Goal: Find specific page/section: Find specific page/section

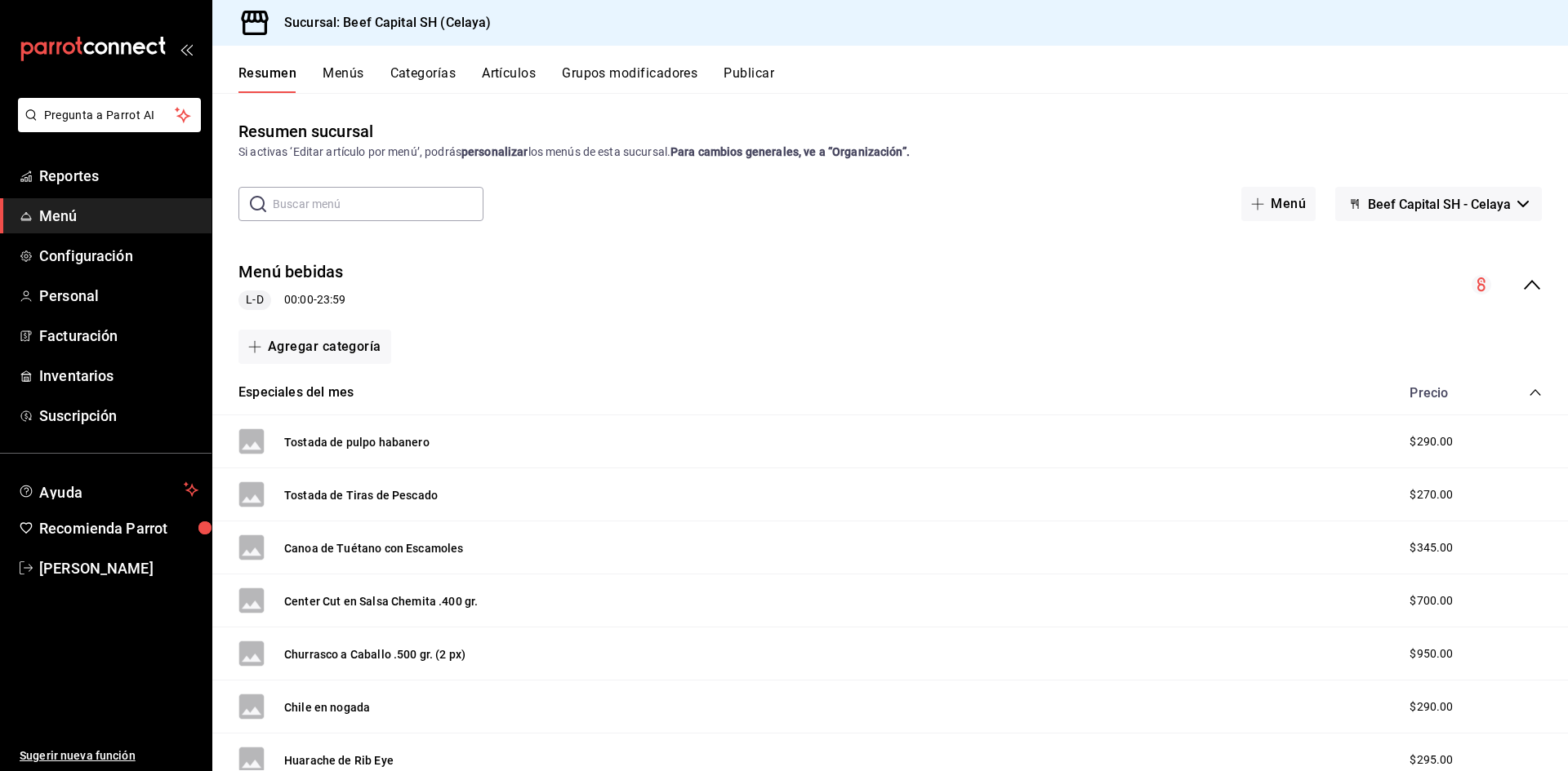
click at [85, 215] on span "Menú" at bounding box center [119, 216] width 159 height 22
click at [77, 172] on span "Reportes" at bounding box center [119, 175] width 159 height 22
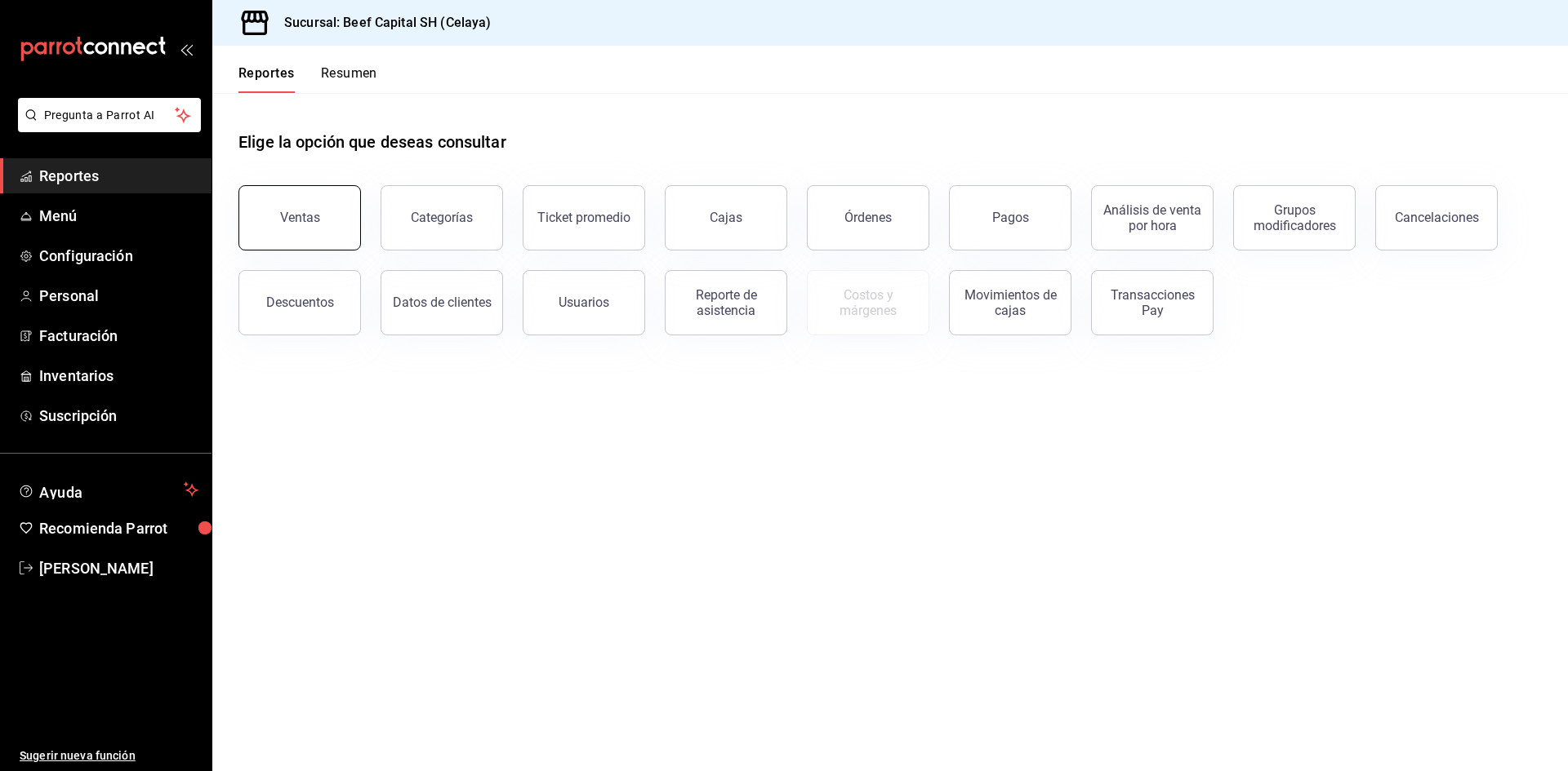
click at [316, 207] on button "Ventas" at bounding box center [299, 218] width 122 height 65
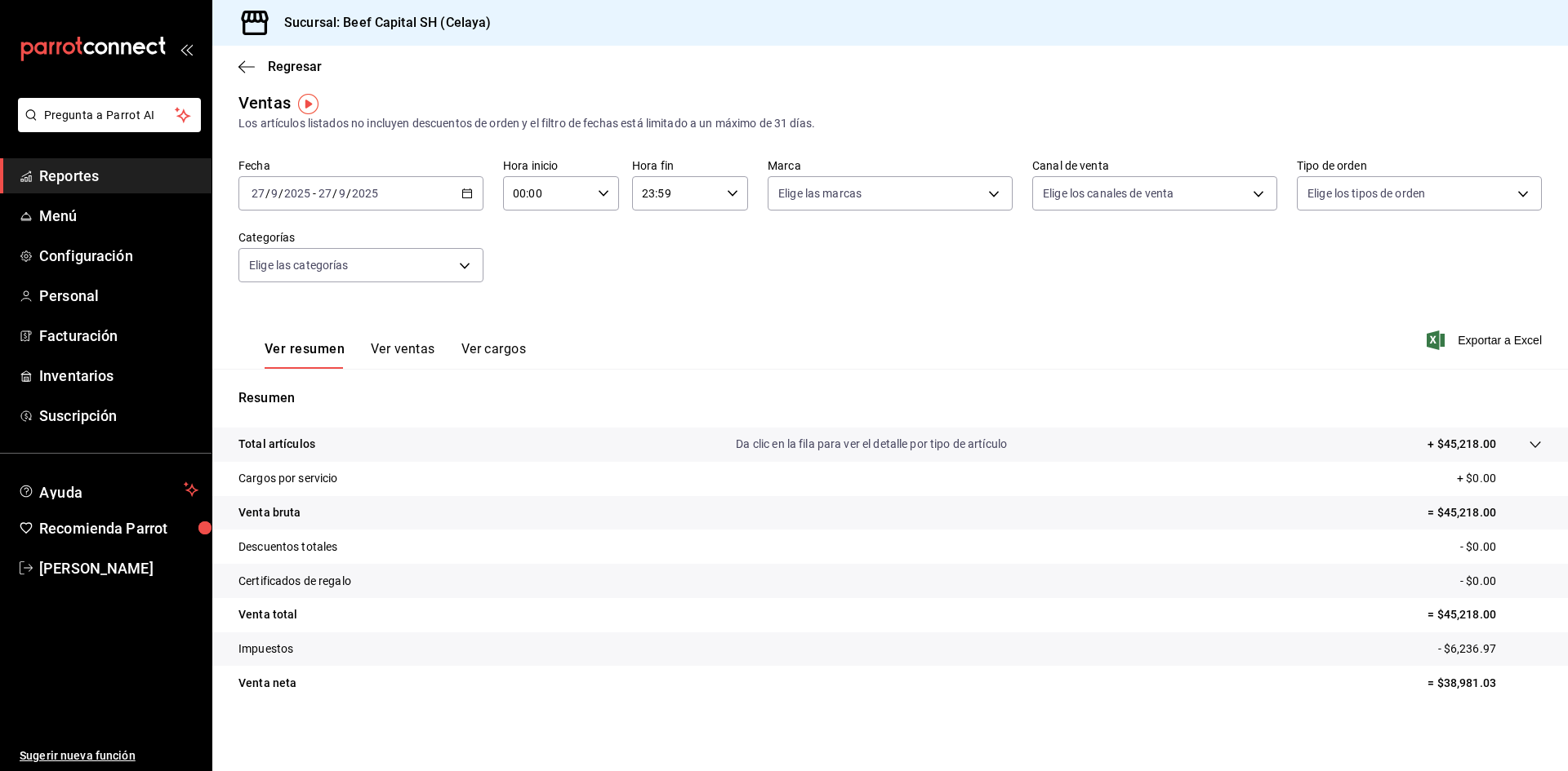
scroll to position [11, 0]
click at [278, 399] on p "Resumen" at bounding box center [890, 397] width 1303 height 19
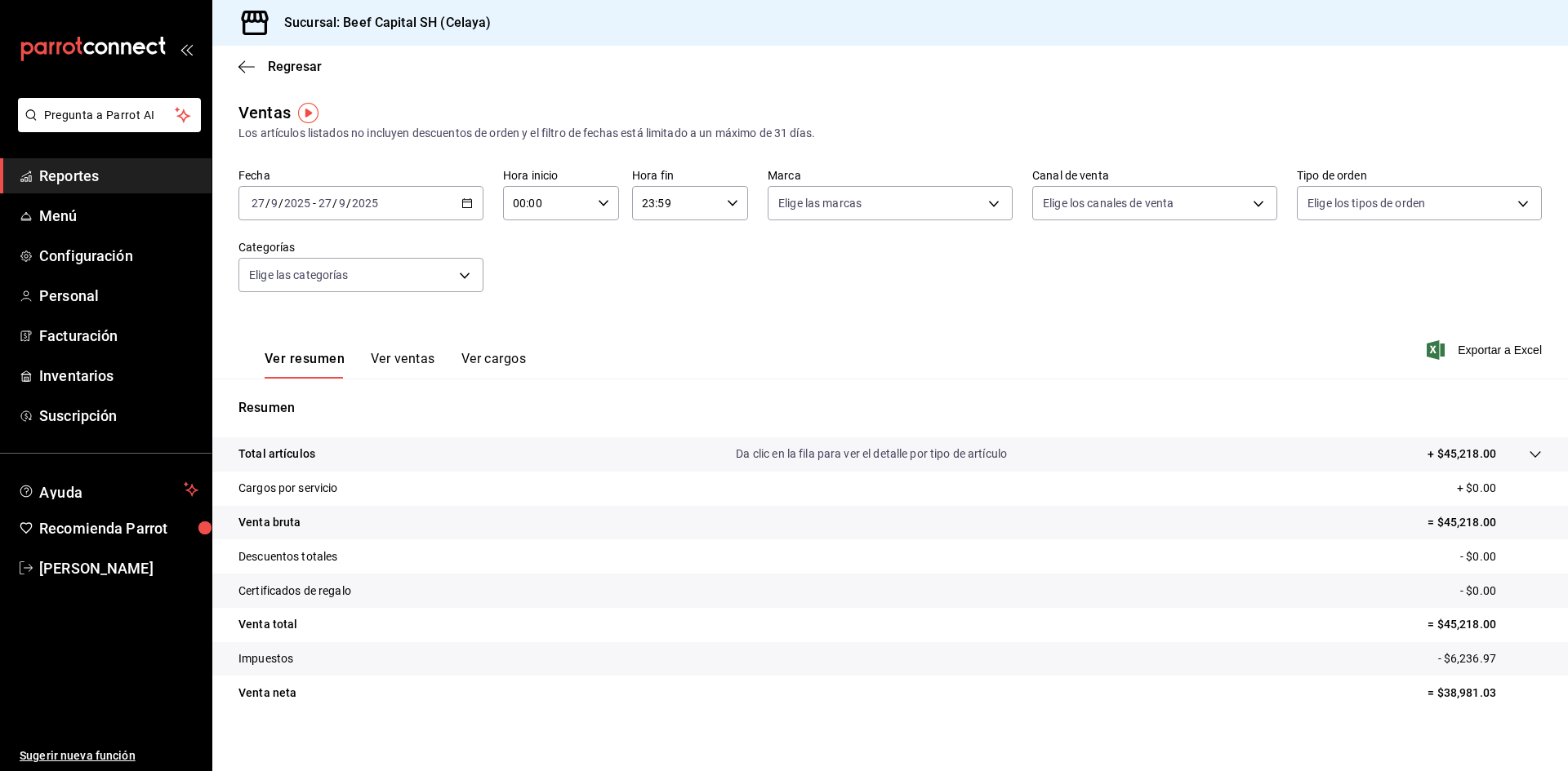
click at [98, 179] on span "Reportes" at bounding box center [119, 175] width 159 height 22
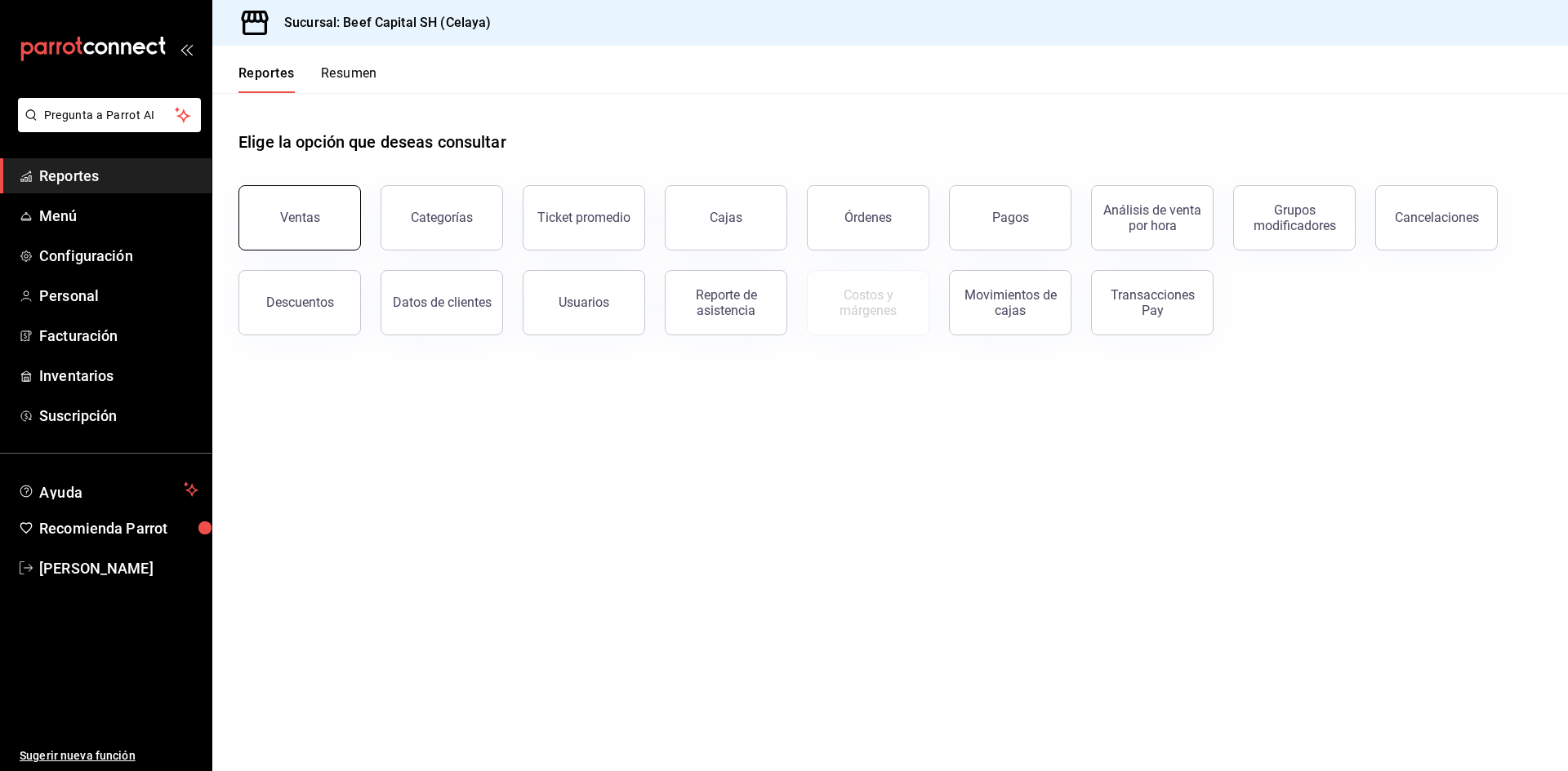
click at [325, 216] on button "Ventas" at bounding box center [299, 218] width 122 height 65
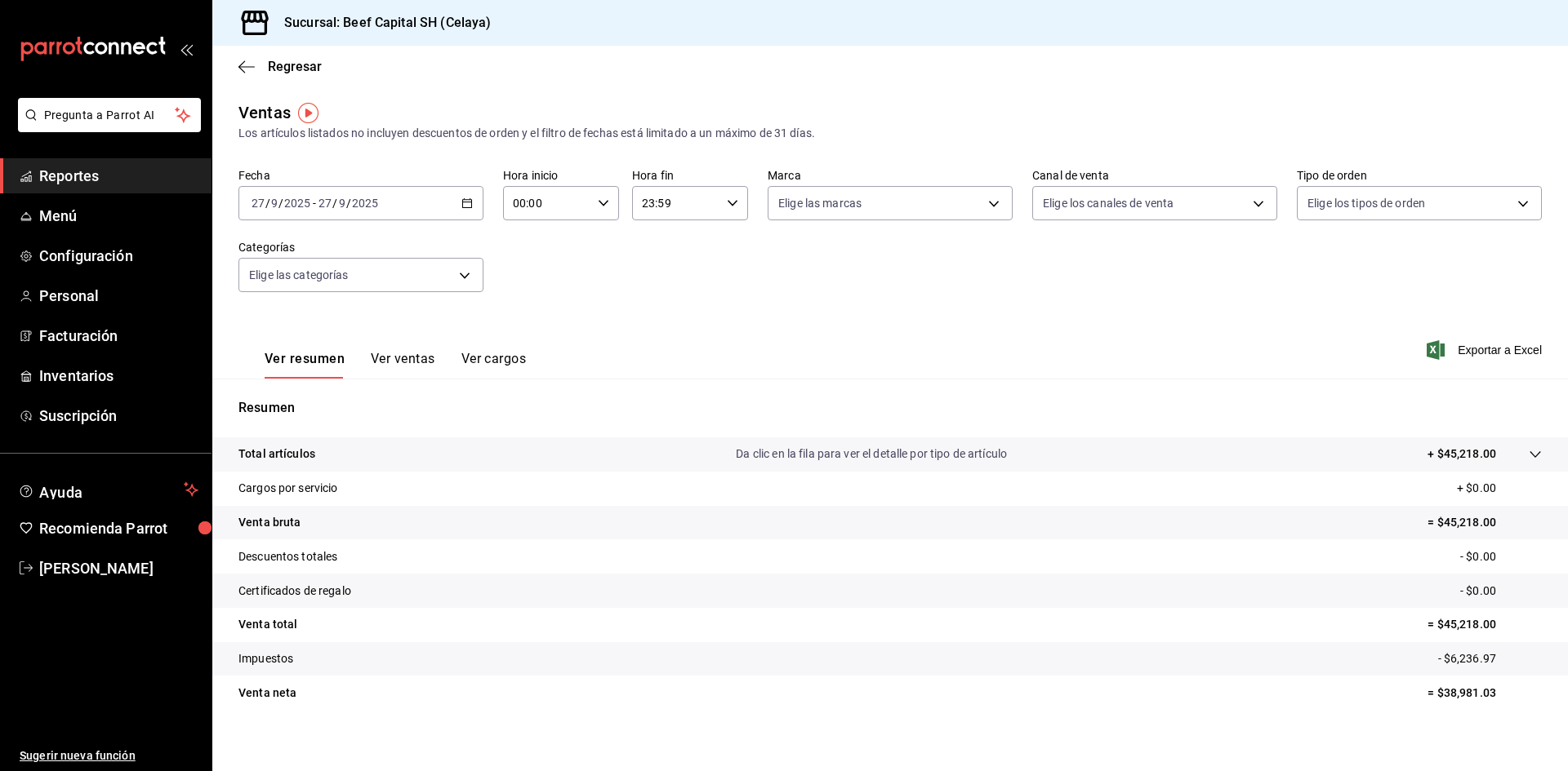
click at [237, 62] on div "Regresar" at bounding box center [889, 66] width 1355 height 41
click at [247, 71] on icon "button" at bounding box center [247, 67] width 17 height 15
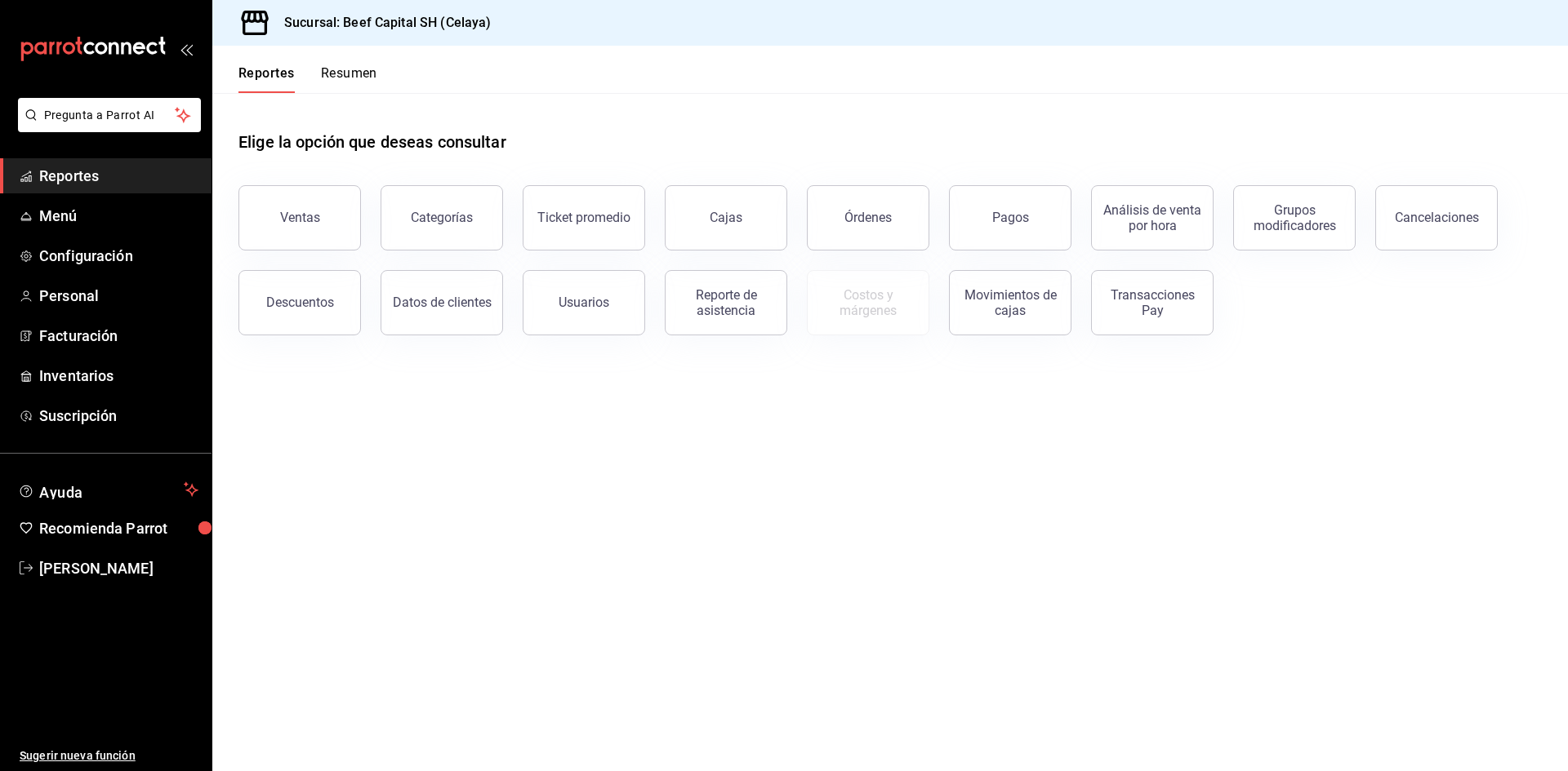
click at [121, 180] on span "Reportes" at bounding box center [119, 175] width 159 height 22
click at [352, 74] on button "Resumen" at bounding box center [349, 79] width 56 height 28
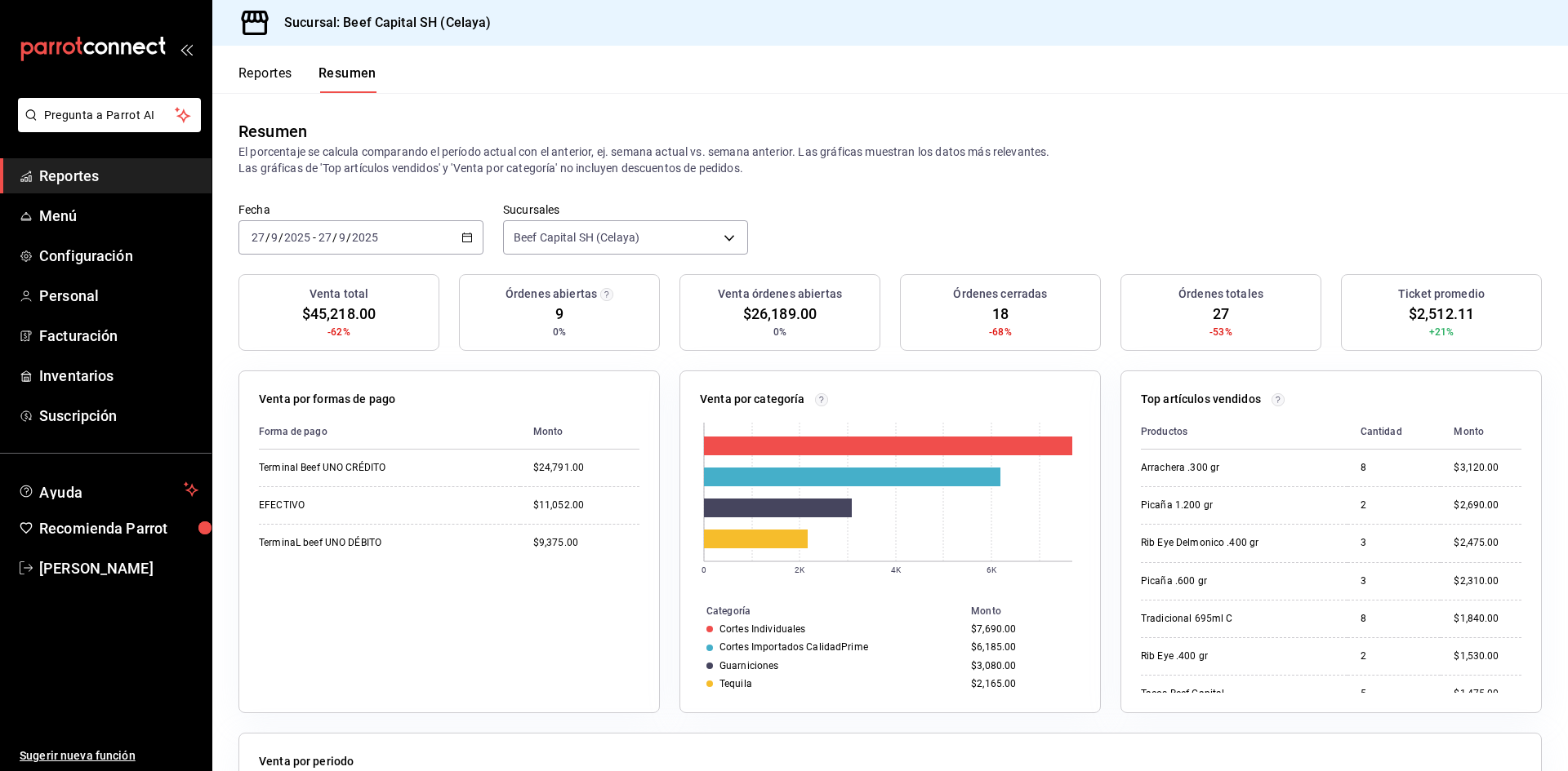
click at [85, 180] on span "Reportes" at bounding box center [119, 175] width 159 height 22
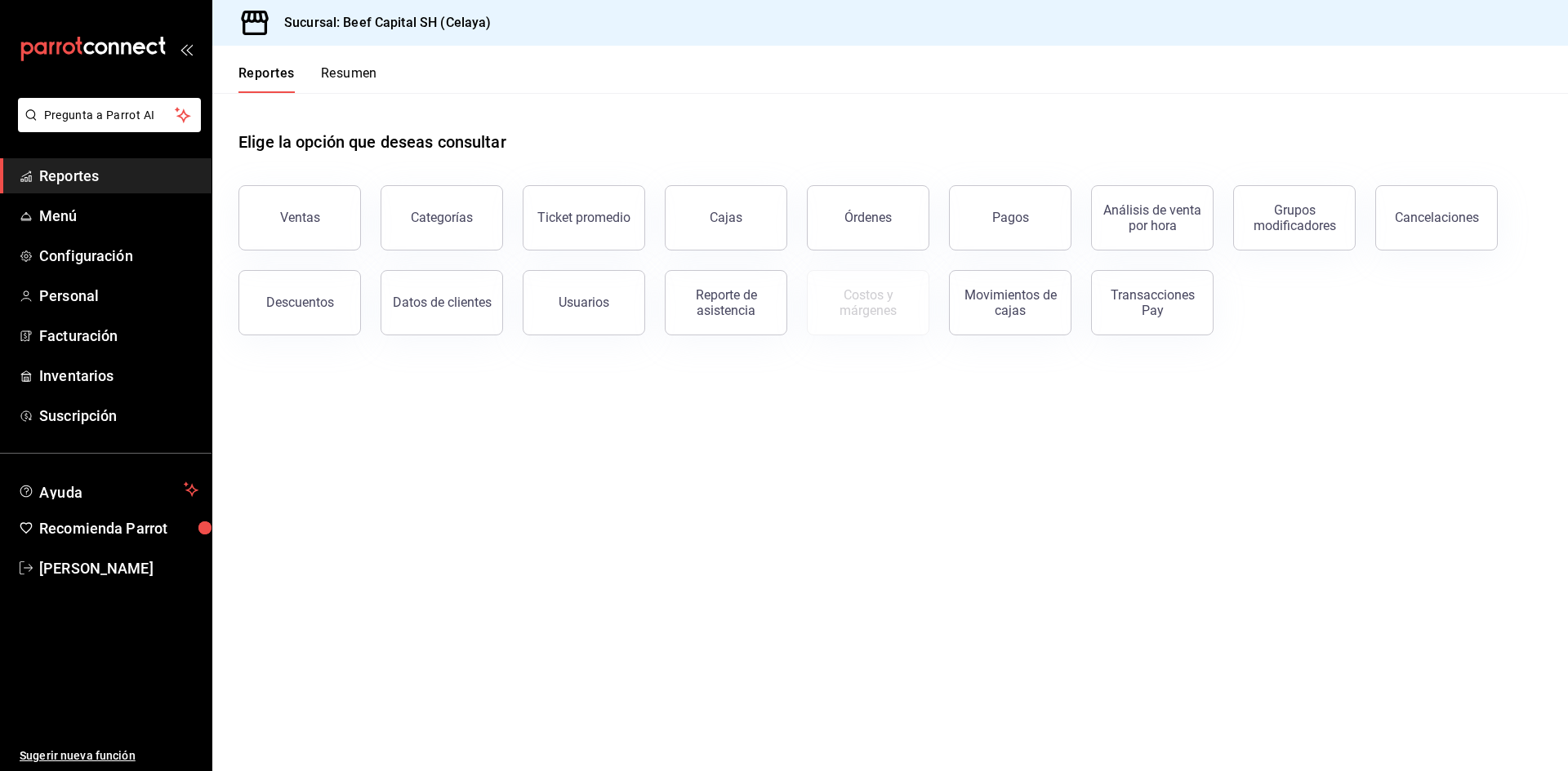
click at [0, 158] on link "Reportes" at bounding box center [106, 176] width 211 height 35
